Goal: Task Accomplishment & Management: Use online tool/utility

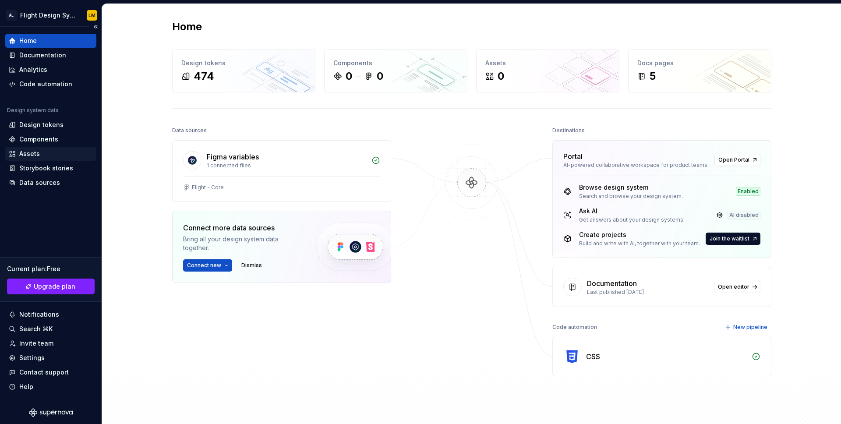
click at [39, 148] on div "Assets" at bounding box center [50, 154] width 91 height 14
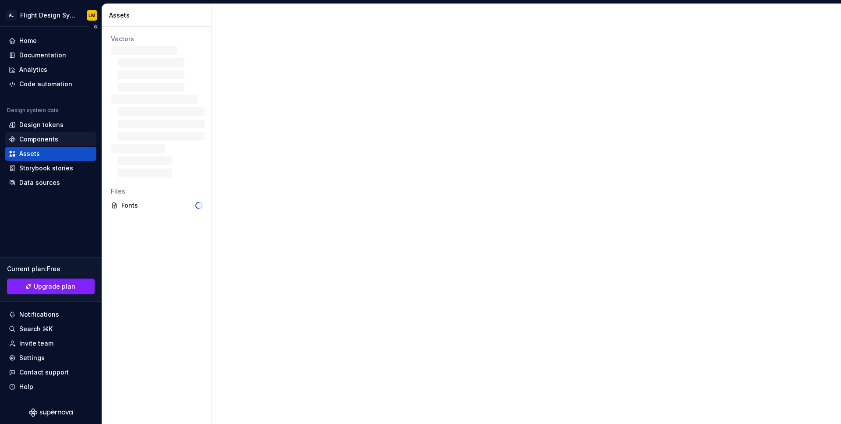
click at [39, 140] on div "Components" at bounding box center [38, 139] width 39 height 9
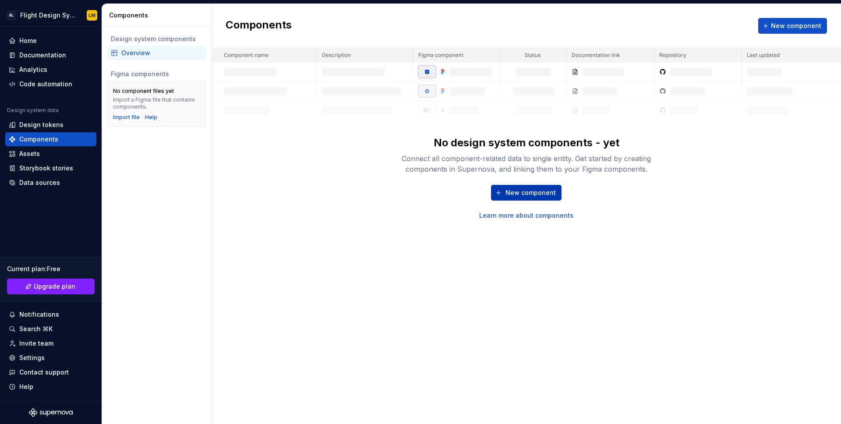
click at [520, 187] on button "New component" at bounding box center [526, 193] width 71 height 16
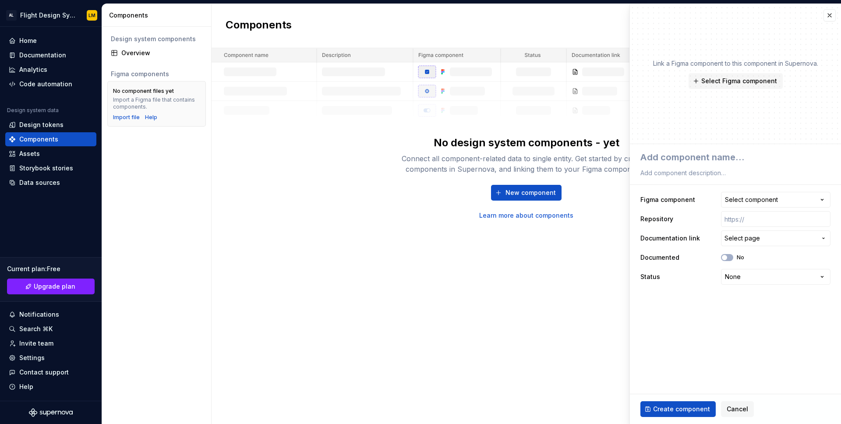
type textarea "*"
click at [762, 205] on button "Select component" at bounding box center [775, 200] width 109 height 16
click at [355, 224] on div "Components New component No design system components - yet Connect all componen…" at bounding box center [526, 214] width 629 height 420
click at [828, 17] on button "button" at bounding box center [829, 15] width 12 height 12
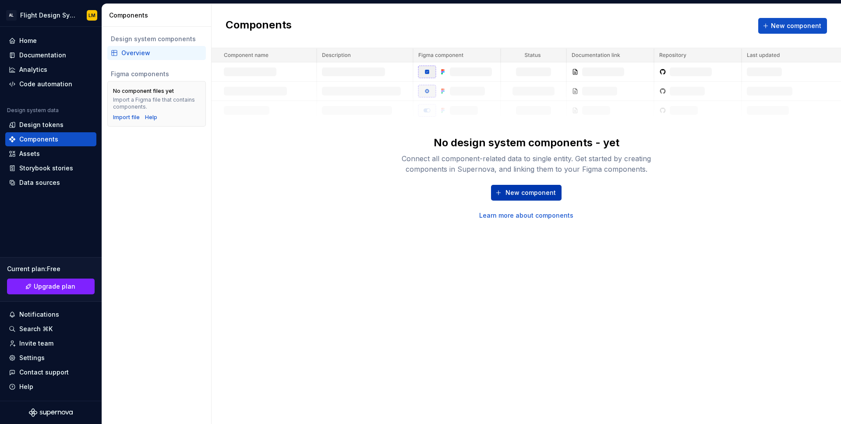
click at [536, 191] on span "New component" at bounding box center [530, 192] width 50 height 9
type textarea "*"
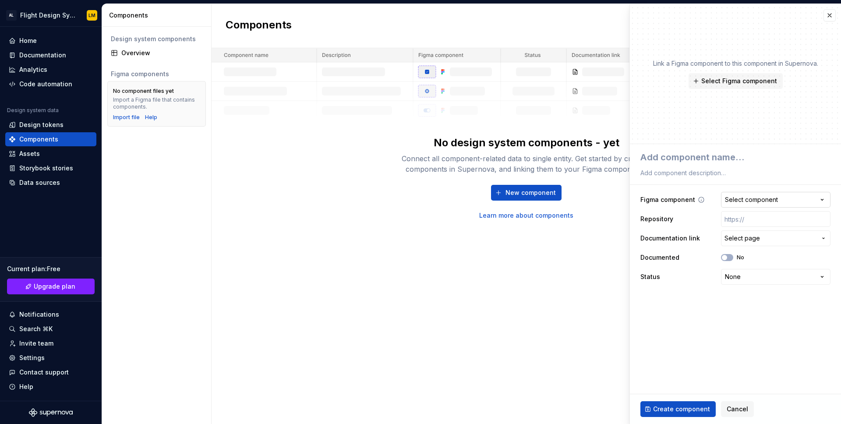
click at [784, 201] on button "Select component" at bounding box center [775, 200] width 109 height 16
type textarea "*"
click at [34, 138] on div "Components" at bounding box center [38, 139] width 39 height 9
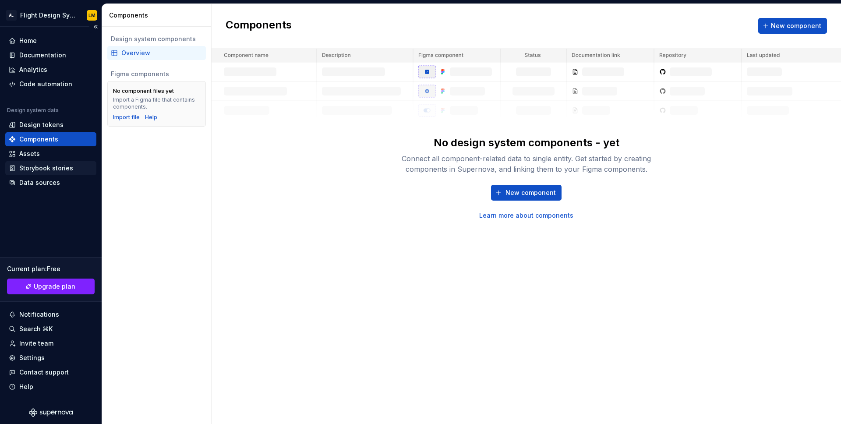
click at [35, 168] on div "Storybook stories" at bounding box center [46, 168] width 54 height 9
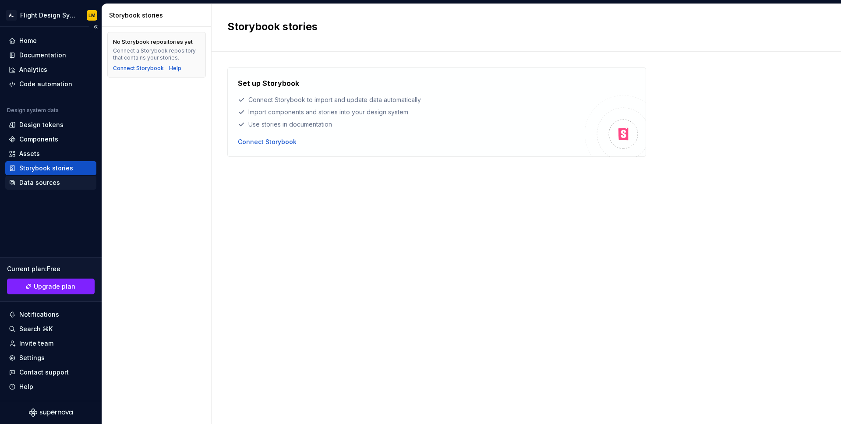
click at [32, 185] on div "Data sources" at bounding box center [39, 182] width 41 height 9
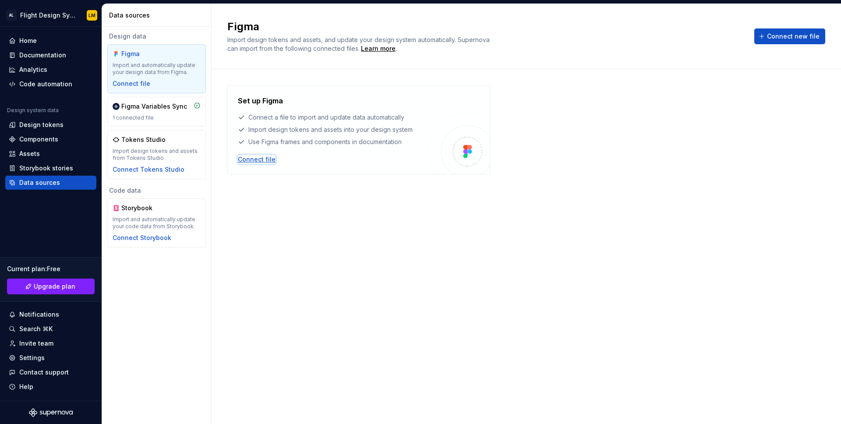
click at [259, 157] on div "Connect file" at bounding box center [257, 159] width 38 height 9
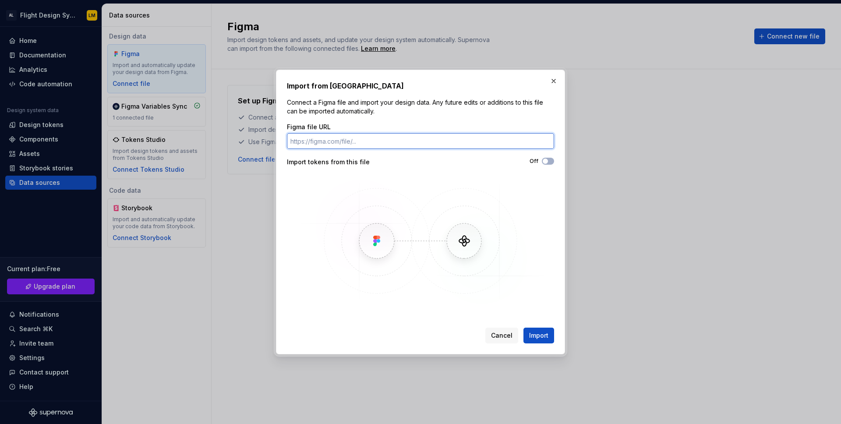
click at [335, 138] on input "Figma file URL" at bounding box center [420, 141] width 267 height 16
paste input "https://www.figma.com/design/p5AJi6NTL2zx0bcWiYI4Iq/Mobile-Design-System?node-i…"
type input "https://www.figma.com/design/p5AJi6NTL2zx0bcWiYI4Iq/Mobile-Design-System?node-i…"
click at [543, 339] on span "Import" at bounding box center [538, 335] width 19 height 9
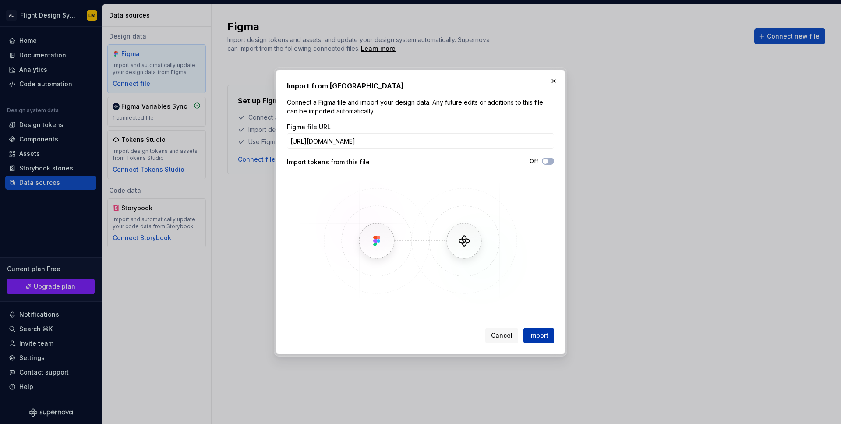
scroll to position [0, 0]
click at [386, 154] on div "Figma file URL https://www.figma.com/design/p5AJi6NTL2zx0bcWiYI4Iq/Mobile-Desig…" at bounding box center [420, 215] width 267 height 184
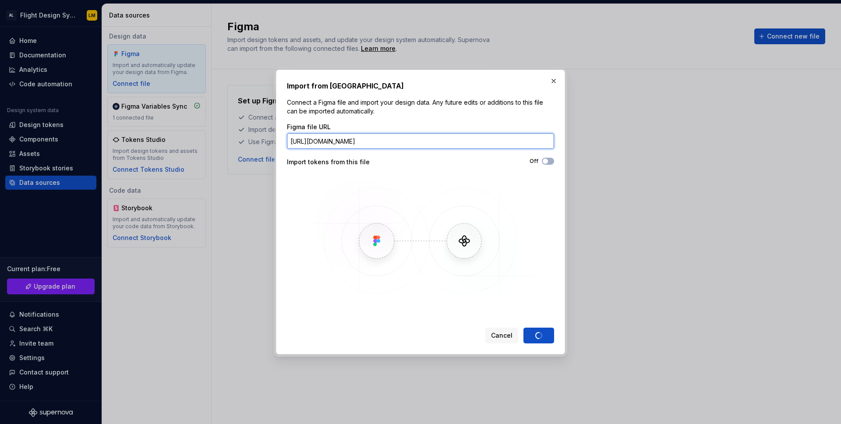
click at [392, 143] on input "https://www.figma.com/design/p5AJi6NTL2zx0bcWiYI4Iq/Mobile-Design-System?node-i…" at bounding box center [420, 141] width 267 height 16
click at [547, 301] on img at bounding box center [420, 240] width 254 height 131
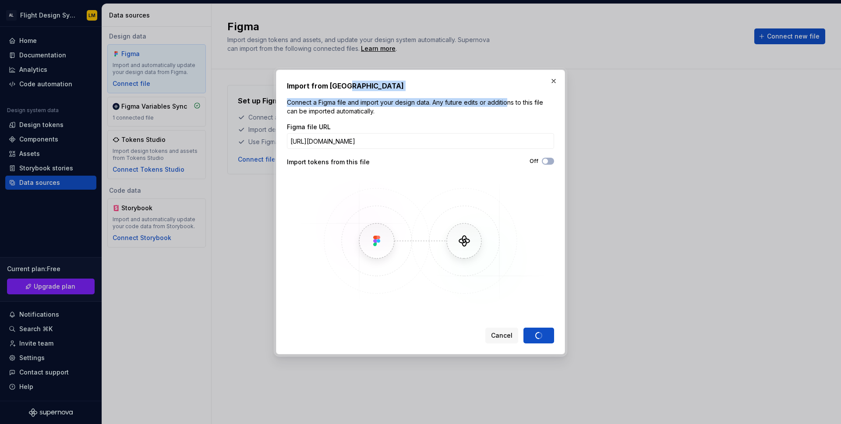
drag, startPoint x: 452, startPoint y: 90, endPoint x: 506, endPoint y: 101, distance: 55.4
click at [506, 101] on div "Import from Figma Connect a Figma file and import your design data. Any future …" at bounding box center [420, 212] width 267 height 263
click at [505, 91] on h2 "Import from [GEOGRAPHIC_DATA]" at bounding box center [420, 86] width 267 height 11
click at [553, 81] on button "button" at bounding box center [553, 81] width 12 height 12
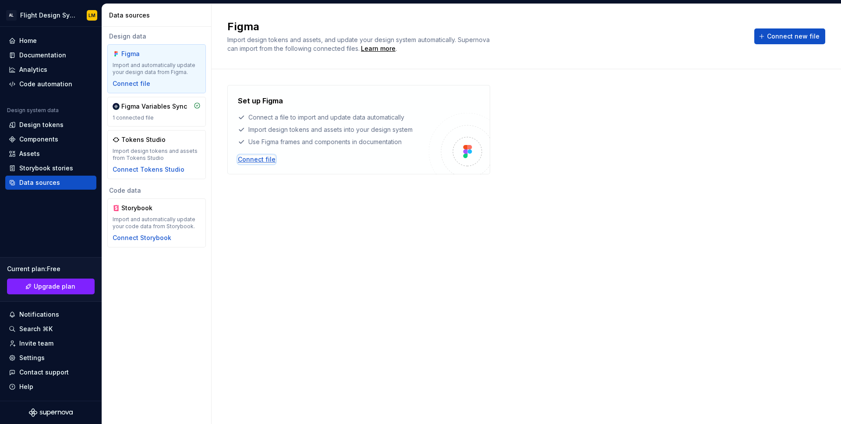
click at [251, 158] on div "Connect file" at bounding box center [257, 159] width 38 height 9
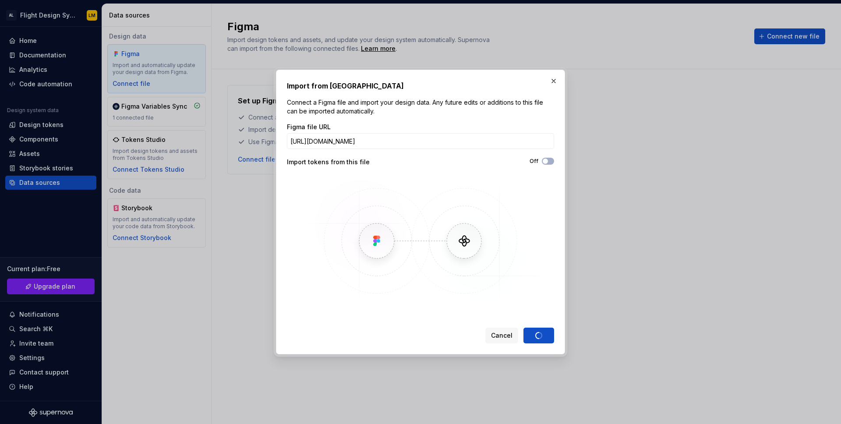
click at [461, 302] on img at bounding box center [420, 240] width 254 height 131
drag, startPoint x: 527, startPoint y: 283, endPoint x: 527, endPoint y: 275, distance: 7.9
click at [527, 283] on img at bounding box center [420, 240] width 254 height 131
click at [505, 341] on button "Cancel" at bounding box center [501, 336] width 33 height 16
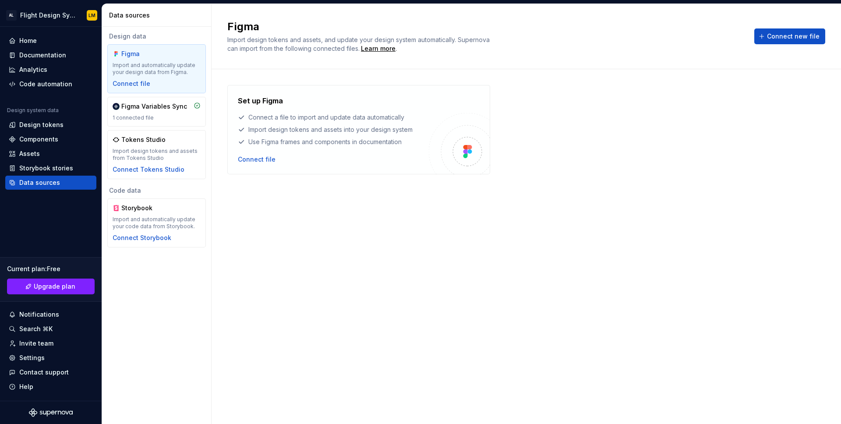
drag, startPoint x: 660, startPoint y: 238, endPoint x: 653, endPoint y: 237, distance: 6.3
click at [658, 237] on div "Set up Figma Connect a file to import and update data automatically Import desi…" at bounding box center [526, 238] width 598 height 306
click at [338, 154] on div "Set up Figma Connect a file to import and update data automatically Import desi…" at bounding box center [333, 129] width 191 height 68
click at [270, 159] on div "Connect file" at bounding box center [257, 159] width 38 height 9
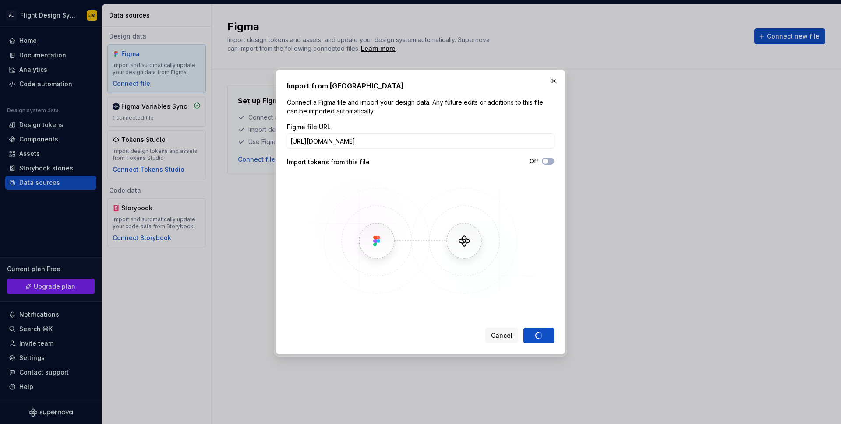
scroll to position [0, 104]
type input "https://www.figma.com/design/ODHZ1qbs7zZkdOyd7bkUTT/Web-Design-System?node-id=4…"
click at [547, 314] on div "Import from Figma Connect a Figma file and import your design data. Any future …" at bounding box center [420, 212] width 267 height 263
click at [384, 247] on img at bounding box center [420, 240] width 254 height 131
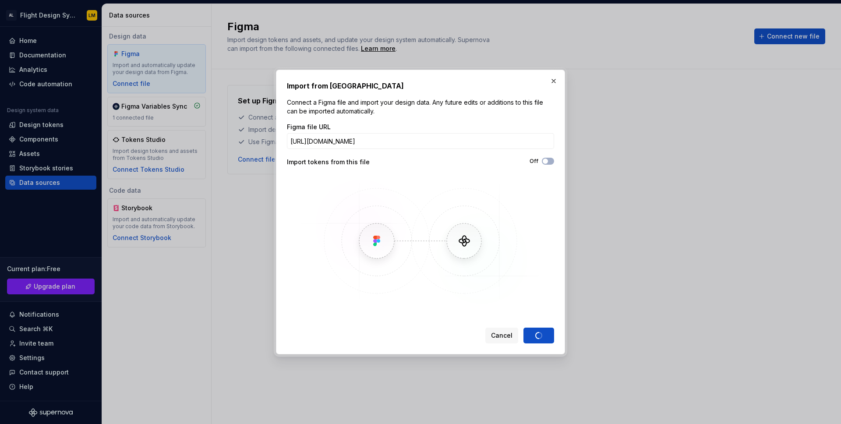
click at [384, 247] on img at bounding box center [420, 240] width 254 height 131
click at [507, 258] on img at bounding box center [420, 240] width 254 height 131
click at [434, 278] on img at bounding box center [420, 240] width 254 height 131
click at [434, 279] on img at bounding box center [420, 240] width 254 height 131
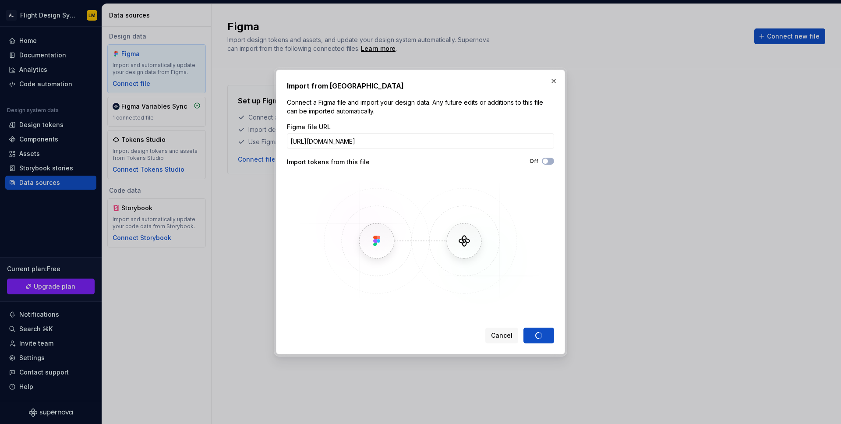
click at [434, 279] on img at bounding box center [420, 240] width 254 height 131
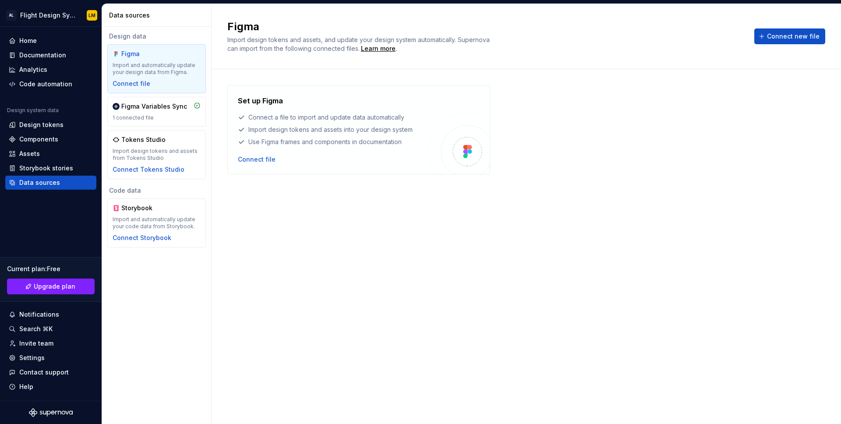
drag, startPoint x: 446, startPoint y: 81, endPoint x: 410, endPoint y: 87, distance: 36.8
click at [408, 92] on div "Set up Figma Connect a file to import and update data automatically Import desi…" at bounding box center [526, 246] width 598 height 355
click at [776, 35] on span "Connect new file" at bounding box center [793, 36] width 53 height 9
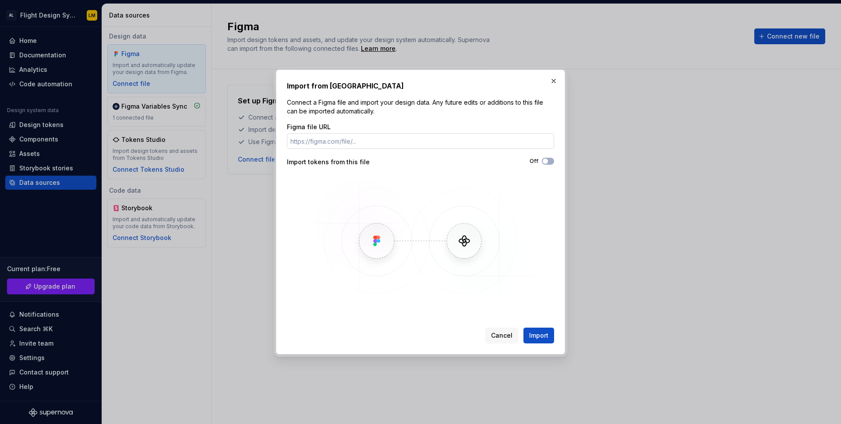
click at [445, 147] on input "Figma file URL" at bounding box center [420, 141] width 267 height 16
click at [304, 145] on input "Figma file URL" at bounding box center [420, 141] width 267 height 16
paste input "https://www.figma.com/file/ODHZ1qbs7zZkdOyd7bkUTT"
type input "https://www.figma.com/file/ODHZ1qbs7zZkdOyd7bkUTT"
click at [359, 286] on img at bounding box center [420, 240] width 254 height 131
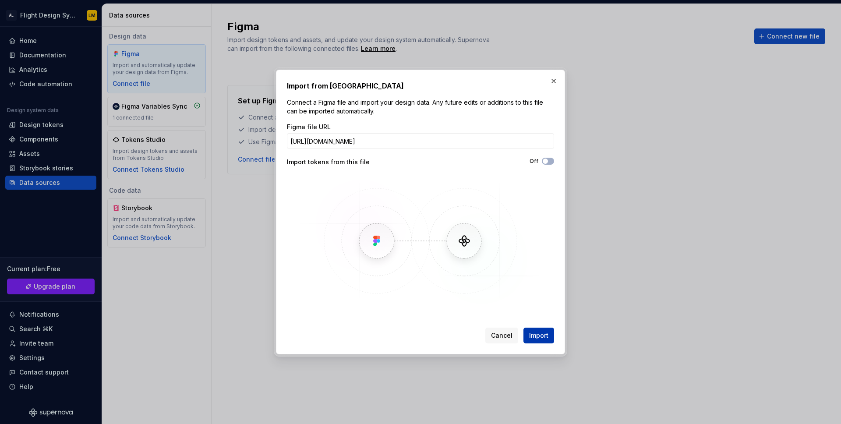
click at [546, 337] on span "Import" at bounding box center [538, 335] width 19 height 9
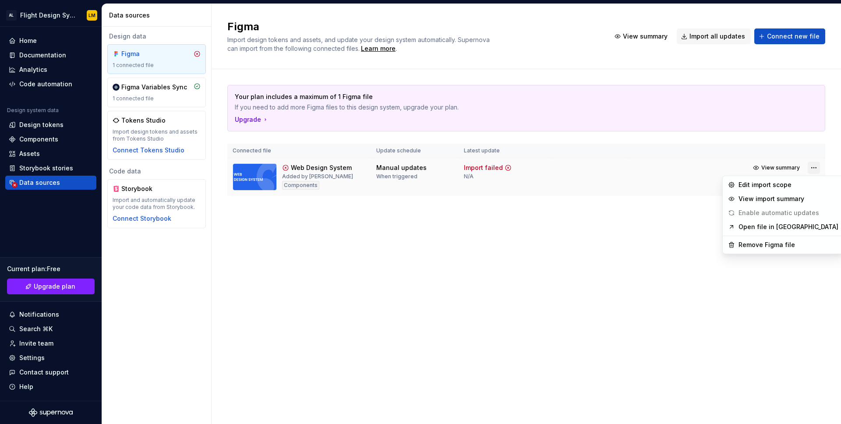
click at [814, 167] on html "AL Flight Design System LM Home Documentation Analytics Code automation Design …" at bounding box center [420, 212] width 841 height 424
click at [664, 233] on html "AL Flight Design System LM Home Documentation Analytics Code automation Design …" at bounding box center [420, 212] width 841 height 424
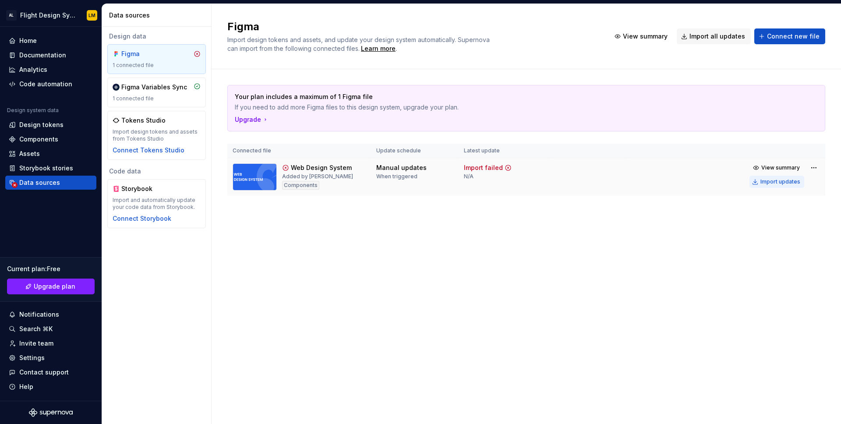
click at [774, 180] on div "Import updates" at bounding box center [780, 181] width 40 height 7
click at [540, 281] on div "Figma Import design tokens and assets, and update your design system automatica…" at bounding box center [526, 214] width 629 height 420
click at [259, 120] on div "Upgrade" at bounding box center [252, 119] width 34 height 9
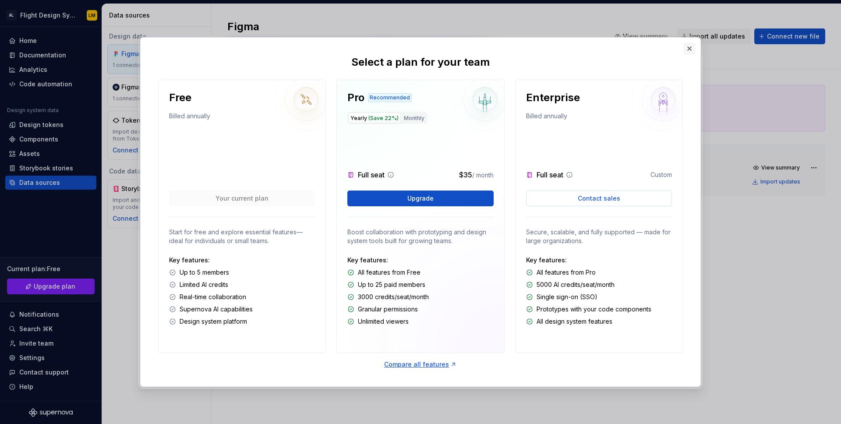
click at [689, 50] on button "button" at bounding box center [689, 48] width 12 height 12
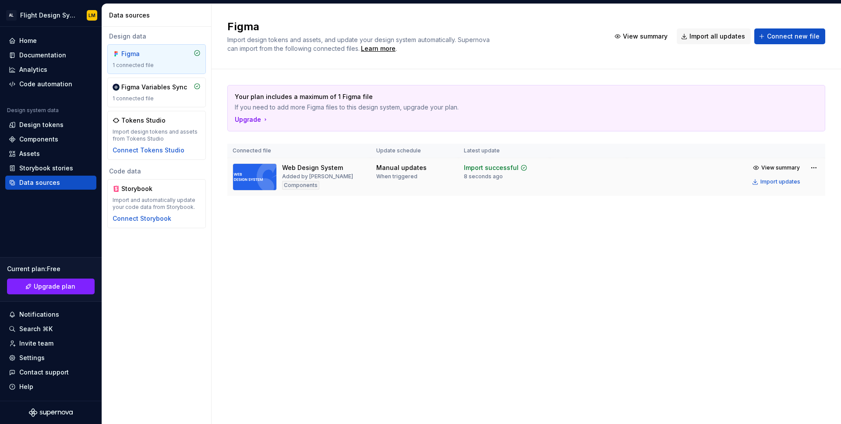
drag, startPoint x: 294, startPoint y: 185, endPoint x: 292, endPoint y: 192, distance: 6.9
click at [293, 185] on div "Components" at bounding box center [300, 185] width 37 height 9
click at [295, 226] on div "Your plan includes a maximum of 1 Figma file If you need to add more Figma file…" at bounding box center [526, 149] width 598 height 160
click at [44, 137] on div "Components" at bounding box center [38, 139] width 39 height 9
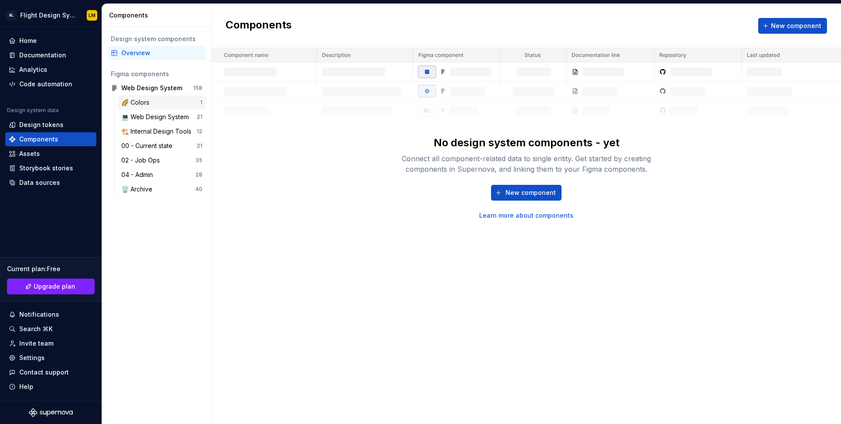
click at [153, 105] on div "🌈 Colors" at bounding box center [137, 102] width 32 height 9
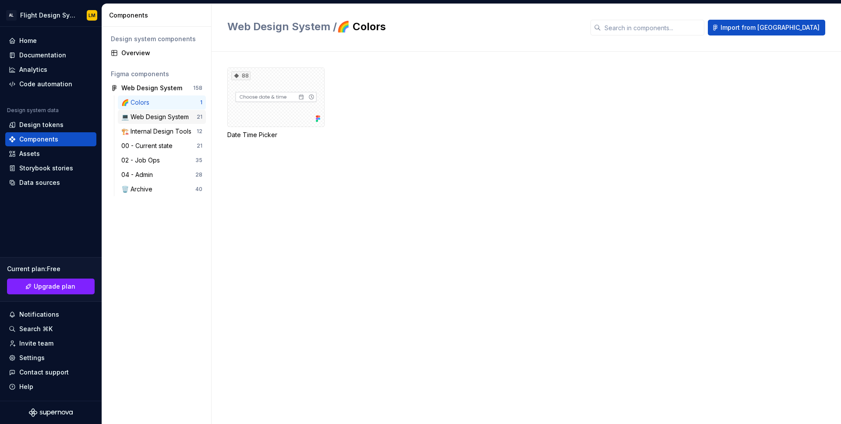
click at [151, 117] on div "💻 Web Design System" at bounding box center [156, 117] width 71 height 9
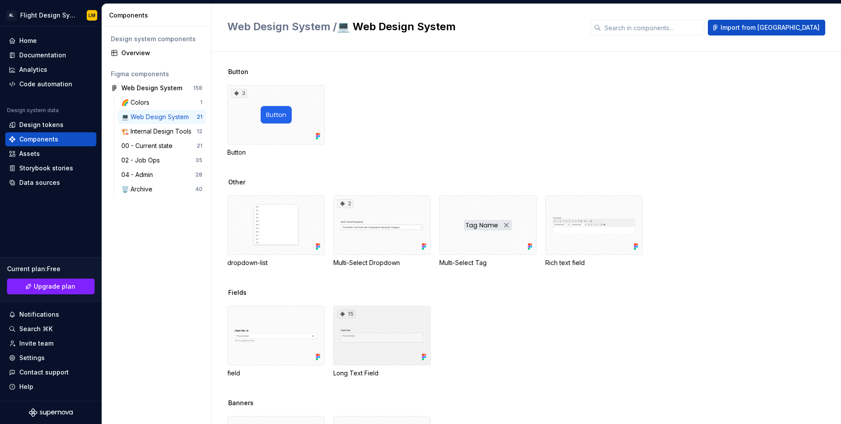
click at [377, 338] on div "15" at bounding box center [381, 336] width 97 height 60
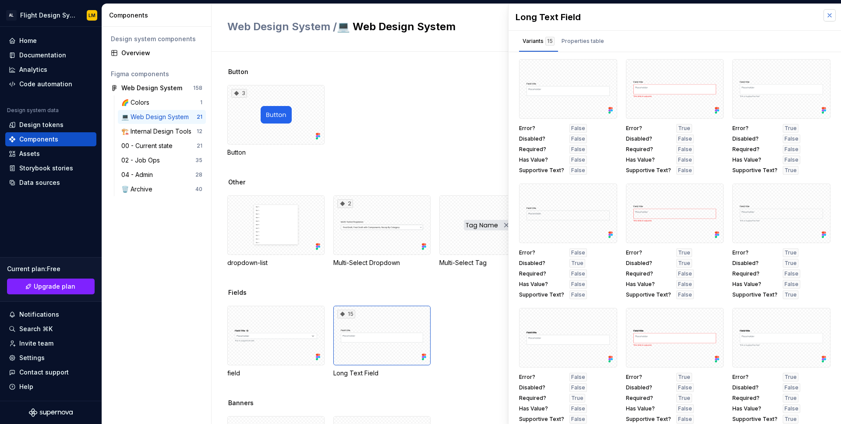
click at [829, 16] on button "button" at bounding box center [829, 15] width 12 height 12
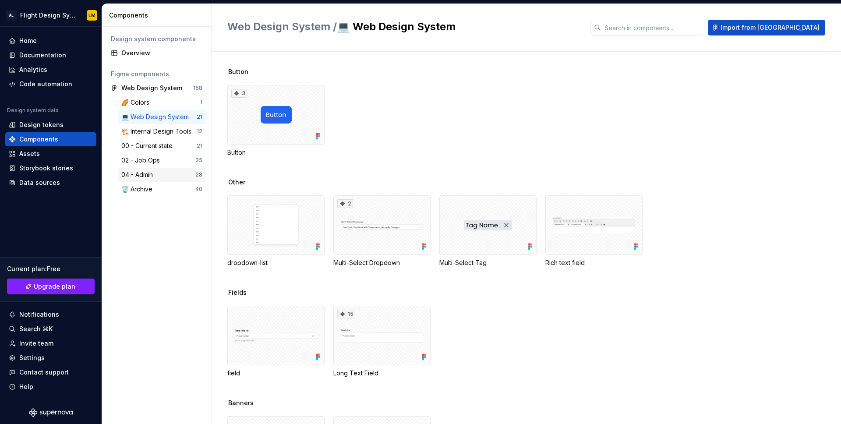
click at [134, 174] on div "04 - Admin" at bounding box center [138, 174] width 35 height 9
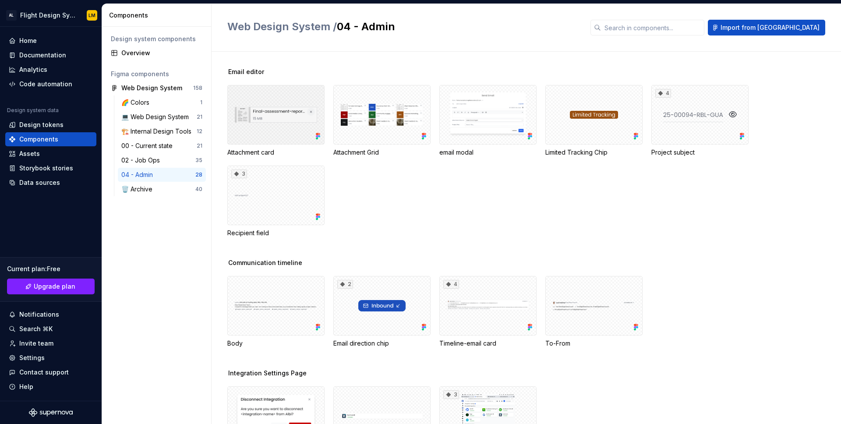
click at [276, 120] on div at bounding box center [275, 115] width 97 height 60
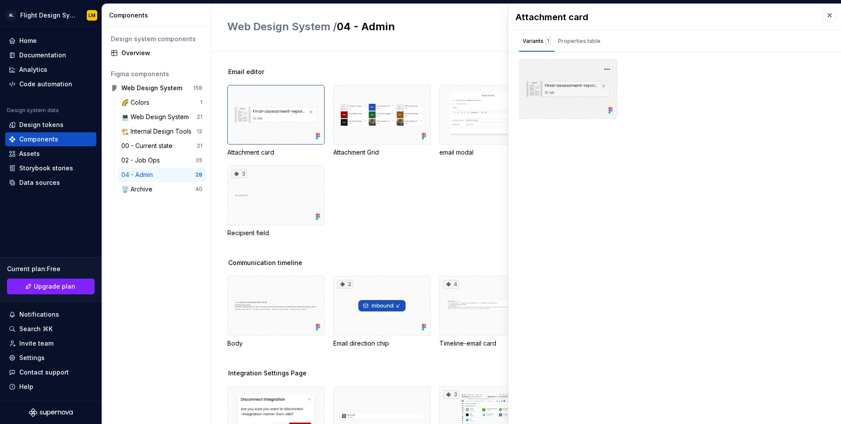
click at [560, 91] on div at bounding box center [568, 89] width 98 height 60
click at [580, 41] on div "Properties table" at bounding box center [579, 41] width 42 height 9
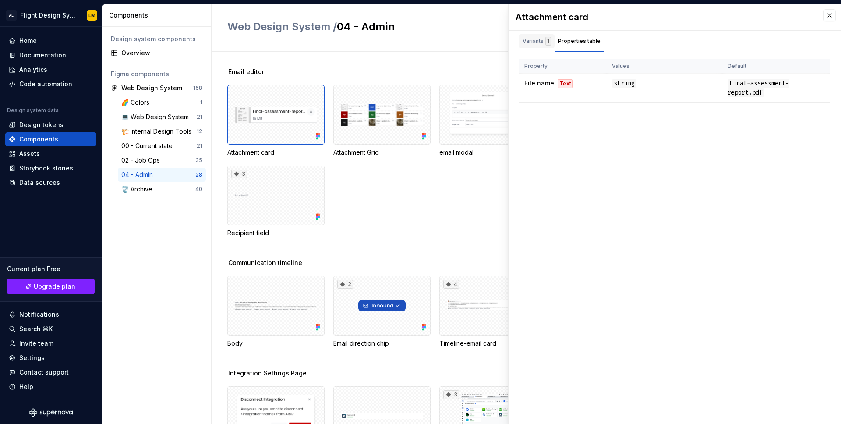
click at [529, 45] on div "Variants 1" at bounding box center [537, 41] width 28 height 9
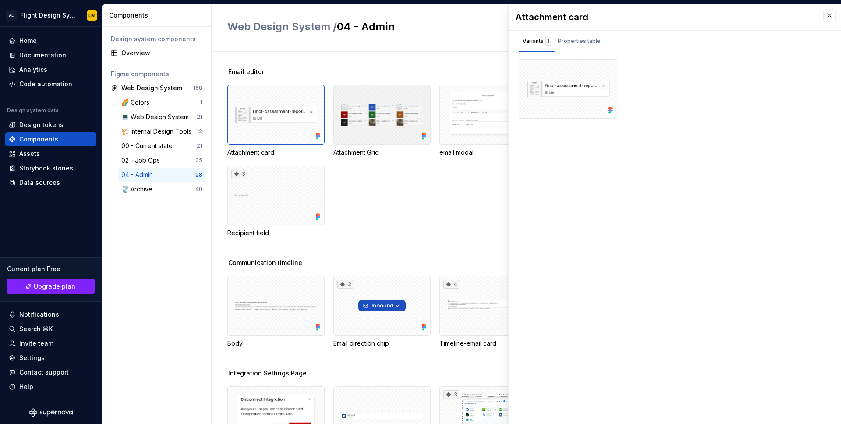
click at [376, 111] on div at bounding box center [381, 115] width 97 height 60
click at [554, 45] on div "Properties table" at bounding box center [578, 41] width 49 height 14
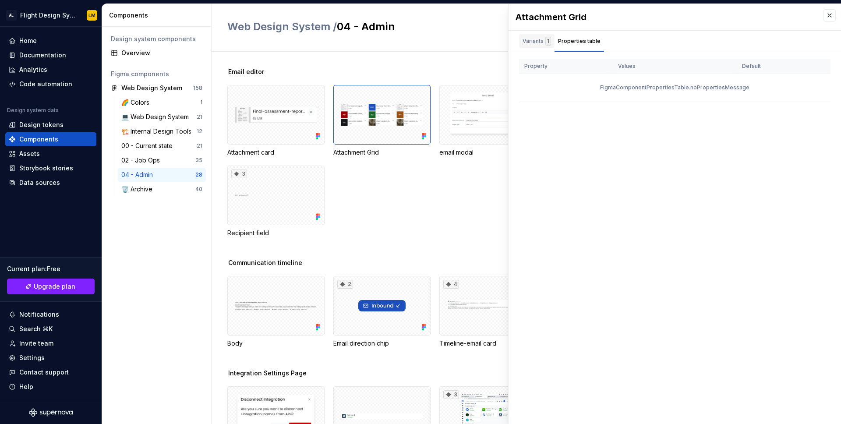
click at [526, 44] on div "Variants 1" at bounding box center [537, 41] width 28 height 9
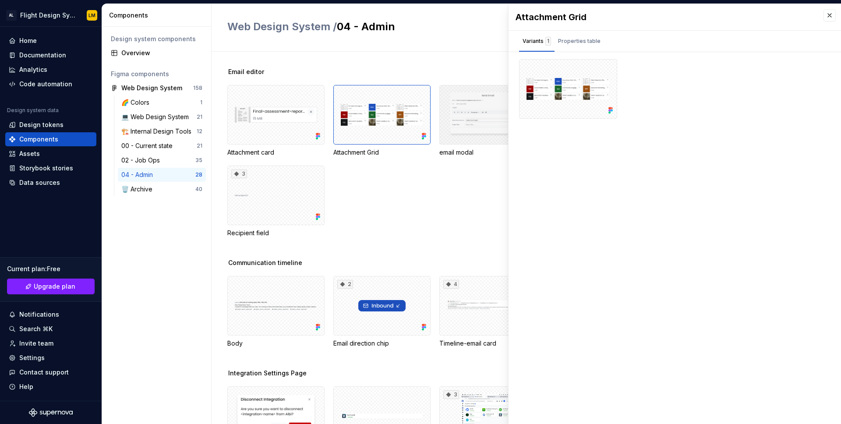
click at [456, 111] on div at bounding box center [487, 115] width 97 height 60
click at [573, 47] on div "Properties table" at bounding box center [578, 41] width 49 height 14
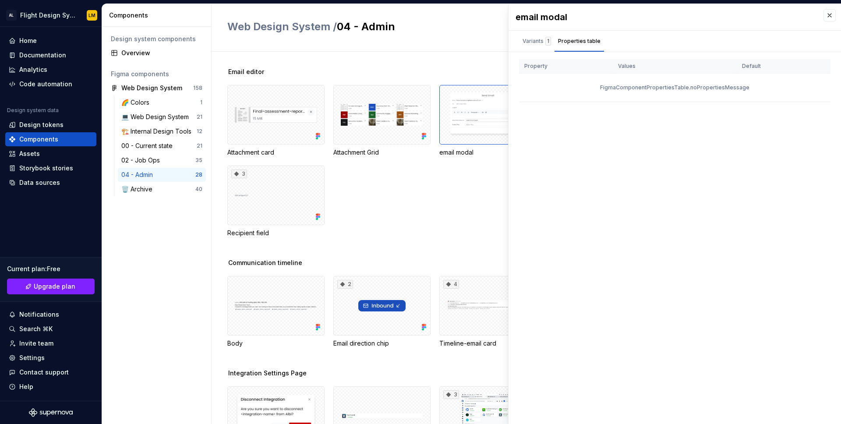
click at [568, 83] on div "FigmaComponentPropertiesTable.noPropertiesMessage" at bounding box center [674, 88] width 311 height 28
drag, startPoint x: 531, startPoint y: 39, endPoint x: 511, endPoint y: 64, distance: 32.4
click at [532, 39] on div "Variants 1" at bounding box center [537, 41] width 28 height 9
click at [406, 188] on div "Attachment card Attachment Grid email modal Limited Tracking Chip 4 Project sub…" at bounding box center [534, 161] width 614 height 152
click at [832, 16] on button "button" at bounding box center [829, 15] width 12 height 12
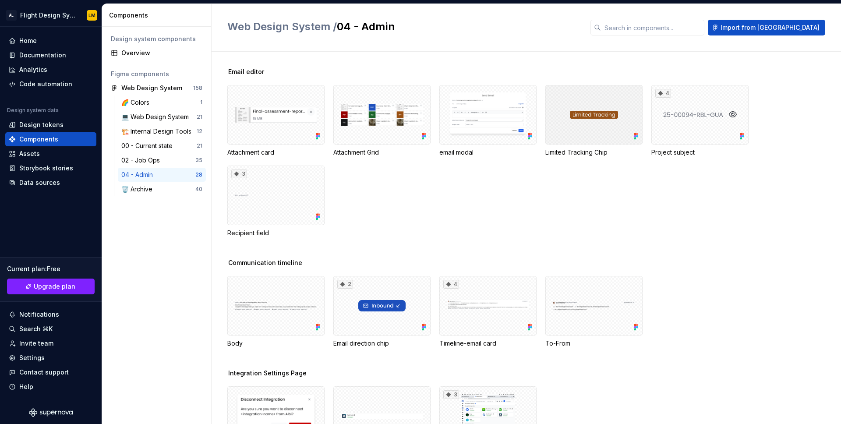
click at [591, 127] on div at bounding box center [593, 115] width 97 height 60
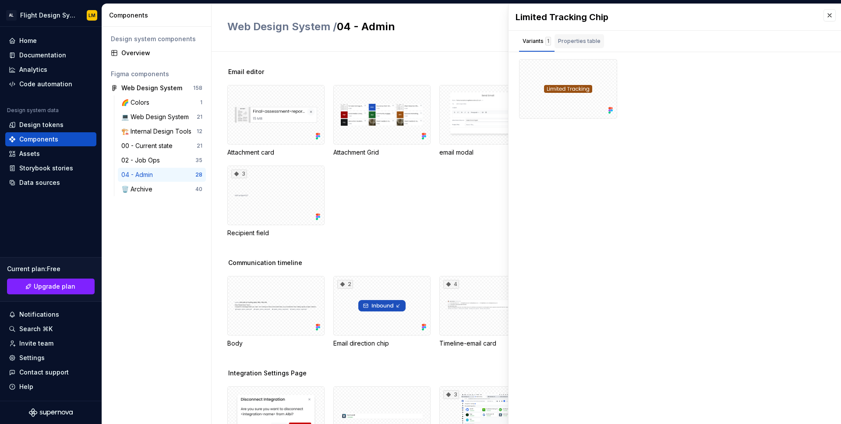
click at [591, 38] on div "Properties table" at bounding box center [579, 41] width 42 height 9
click at [525, 46] on div "Variants 1" at bounding box center [536, 41] width 35 height 14
click at [828, 16] on button "button" at bounding box center [829, 15] width 12 height 12
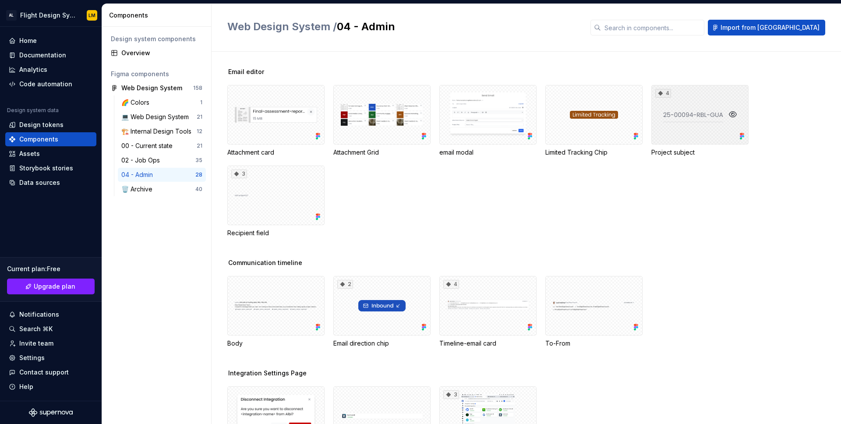
click at [697, 129] on div "4" at bounding box center [699, 115] width 97 height 60
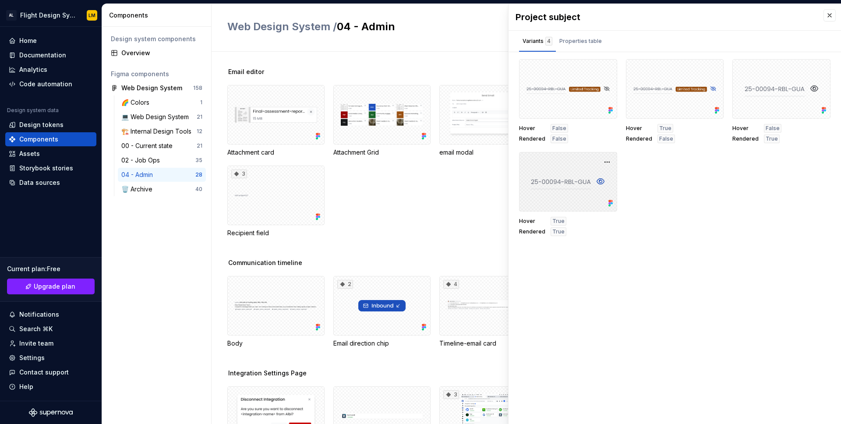
click at [578, 180] on div at bounding box center [568, 182] width 98 height 60
click at [579, 46] on div "Properties table" at bounding box center [580, 41] width 49 height 14
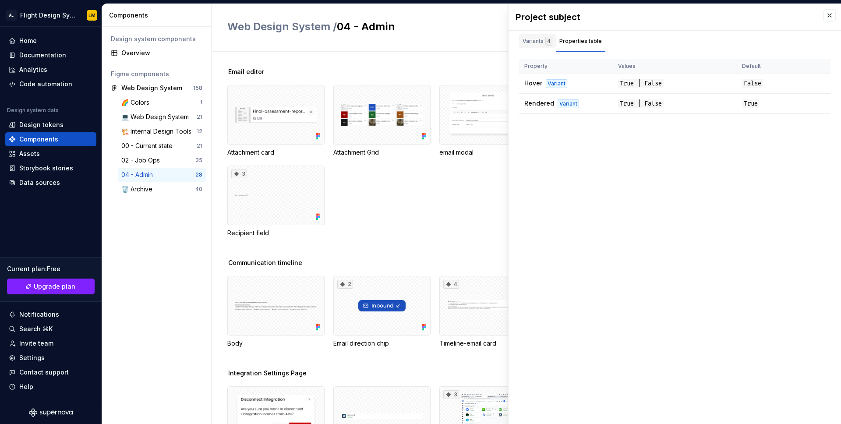
click at [542, 38] on div "Variants 4" at bounding box center [538, 41] width 30 height 9
